Goal: Task Accomplishment & Management: Complete application form

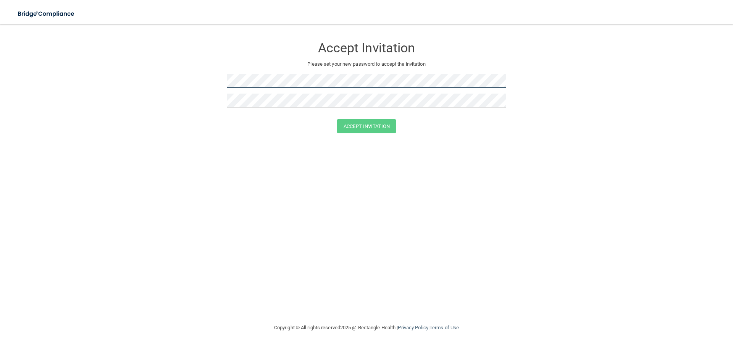
click at [104, 79] on form "Accept Invitation Please set your new password to accept the invitation Accept …" at bounding box center [366, 87] width 703 height 110
click at [383, 129] on button "Accept Invitation" at bounding box center [366, 126] width 59 height 14
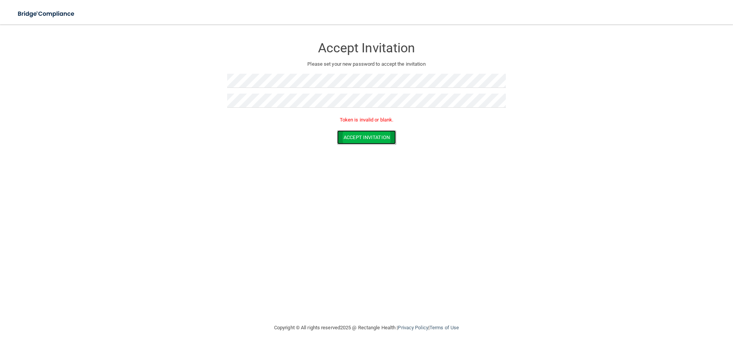
click at [377, 138] on button "Accept Invitation" at bounding box center [366, 137] width 59 height 14
drag, startPoint x: 250, startPoint y: 89, endPoint x: 170, endPoint y: 79, distance: 80.8
click at [170, 79] on form "Accept Invitation Please set your new password to accept the invitation Token i…" at bounding box center [366, 92] width 703 height 121
drag, startPoint x: 162, startPoint y: 132, endPoint x: 108, endPoint y: 82, distance: 73.0
click at [153, 122] on form "Accept Invitation Please set your new password to accept the invitation Token i…" at bounding box center [366, 92] width 703 height 121
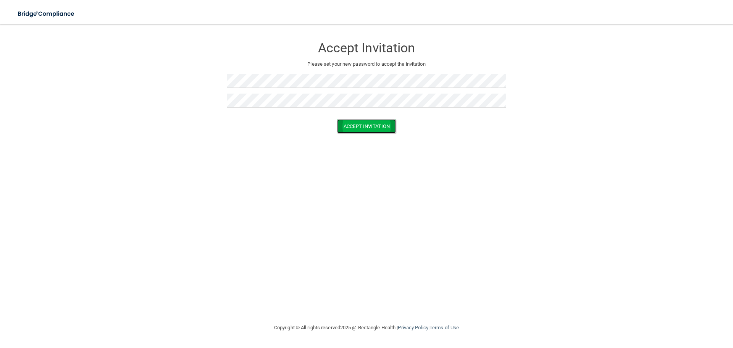
click at [391, 132] on button "Accept Invitation" at bounding box center [366, 126] width 59 height 14
click at [471, 172] on div "Accept Invitation Please set your new password to accept the invitation Token i…" at bounding box center [366, 173] width 703 height 283
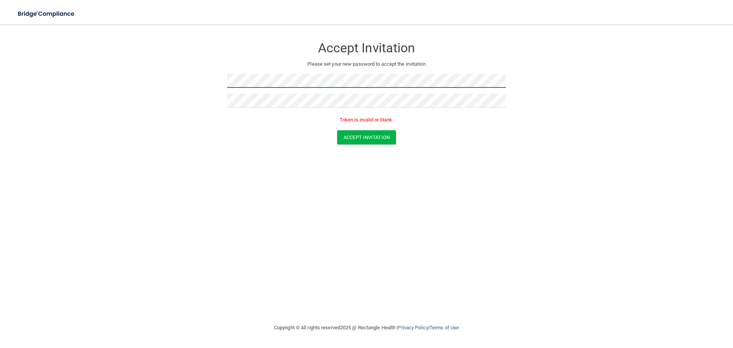
click at [184, 81] on form "Accept Invitation Please set your new password to accept the invitation Token i…" at bounding box center [366, 92] width 703 height 121
